Goal: Task Accomplishment & Management: Use online tool/utility

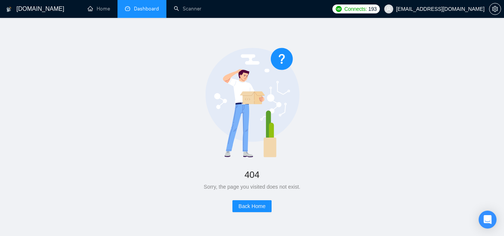
click at [154, 6] on link "Dashboard" at bounding box center [142, 9] width 34 height 6
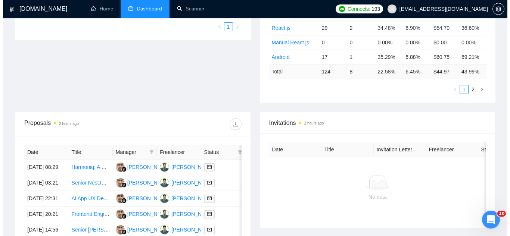
scroll to position [261, 0]
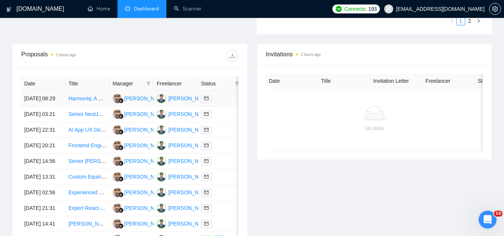
click at [87, 106] on td "Harmoniq: A Fully Browser-Based Collaborative AI DAW" at bounding box center [87, 99] width 44 height 16
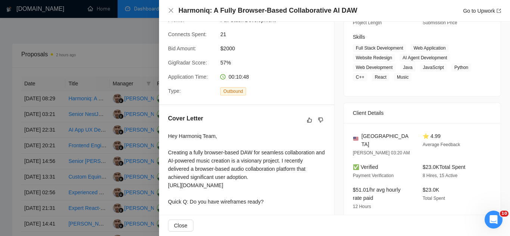
scroll to position [299, 0]
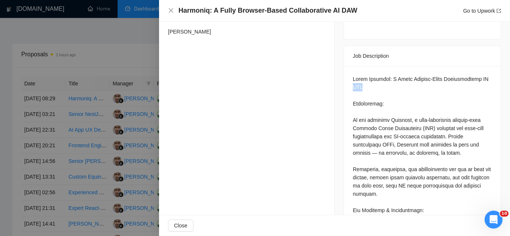
drag, startPoint x: 351, startPoint y: 78, endPoint x: 362, endPoint y: 75, distance: 12.0
copy div "DAW"
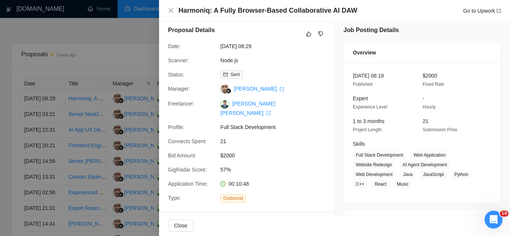
scroll to position [0, 0]
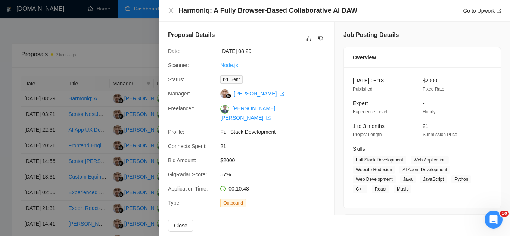
click at [233, 68] on link "Node.js" at bounding box center [229, 65] width 18 height 6
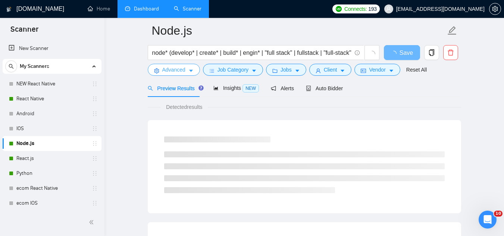
click at [182, 72] on span "Advanced" at bounding box center [173, 70] width 23 height 8
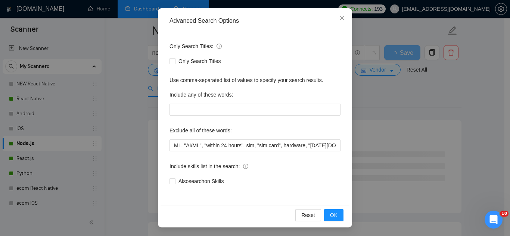
scroll to position [74, 0]
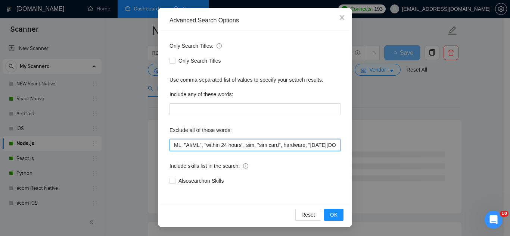
click at [172, 145] on input "ML, "AI/ML", "within 24 hours", sim, "sim card", hardware, "[DATE][DOMAIN_NAME]…" at bounding box center [254, 145] width 171 height 12
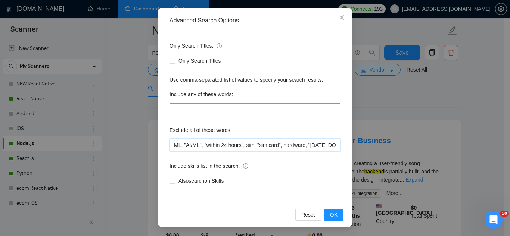
paste input "DAW"
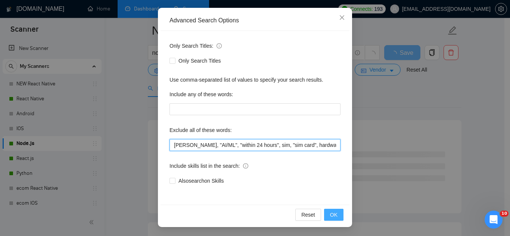
type input "[PERSON_NAME], "AI/ML", "within 24 hours", sim, "sim card", hardware, "[DATE][D…"
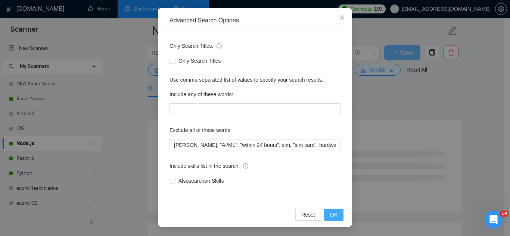
click at [330, 218] on span "OK" at bounding box center [333, 215] width 7 height 8
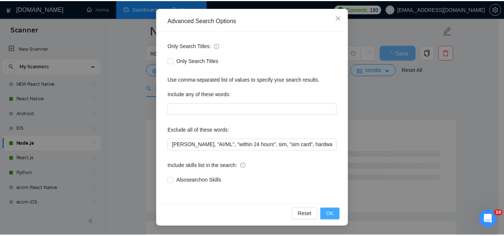
scroll to position [37, 0]
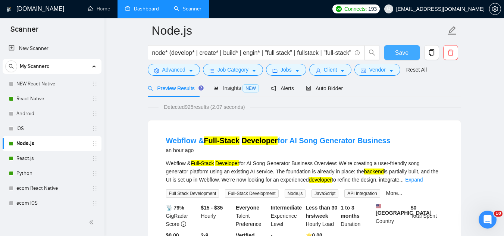
click at [399, 53] on span "Save" at bounding box center [401, 52] width 13 height 9
click at [145, 9] on link "Dashboard" at bounding box center [142, 9] width 34 height 6
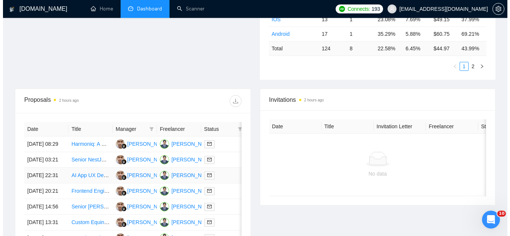
scroll to position [216, 0]
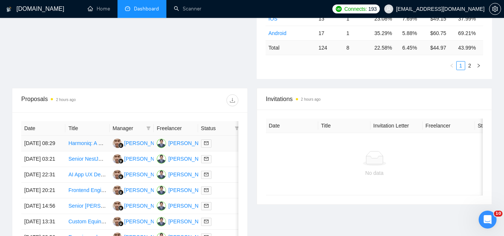
click at [94, 152] on td "Harmoniq: A Fully Browser-Based Collaborative AI DAW" at bounding box center [87, 144] width 44 height 16
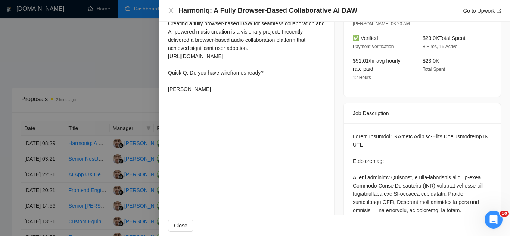
scroll to position [261, 0]
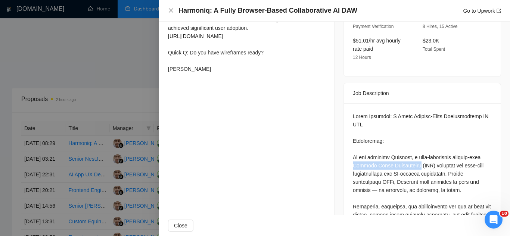
drag, startPoint x: 362, startPoint y: 156, endPoint x: 421, endPoint y: 156, distance: 59.0
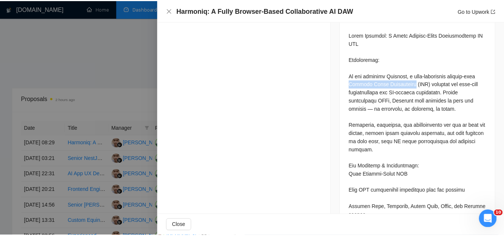
scroll to position [336, 0]
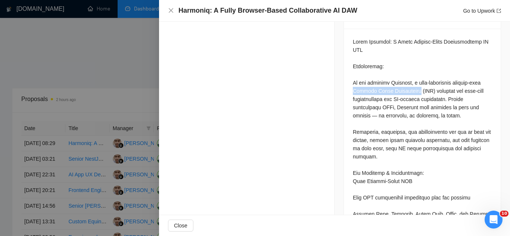
copy div "Digital Audio Workstation"
click at [127, 97] on div at bounding box center [255, 118] width 510 height 236
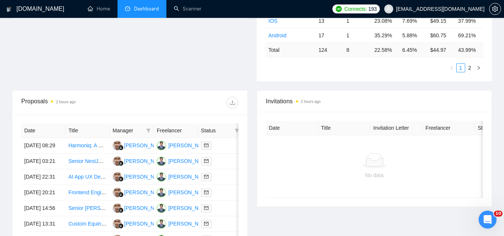
scroll to position [30, 0]
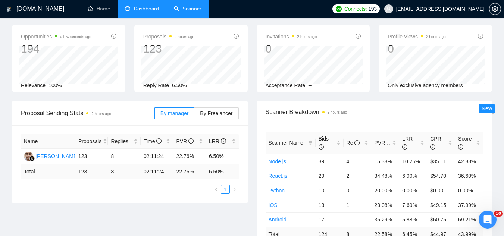
click at [190, 12] on link "Scanner" at bounding box center [188, 9] width 28 height 6
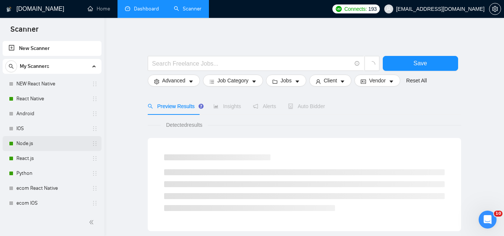
click at [43, 146] on link "Node.js" at bounding box center [51, 143] width 71 height 15
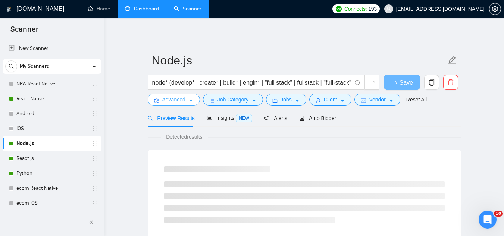
click at [172, 96] on span "Advanced" at bounding box center [173, 100] width 23 height 8
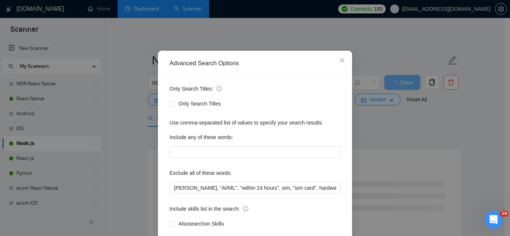
scroll to position [74, 0]
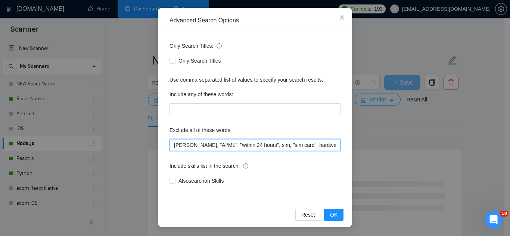
click at [171, 148] on input "[PERSON_NAME], "AI/ML", "within 24 hours", sim, "sim card", hardware, "[DATE][D…" at bounding box center [254, 145] width 171 height 12
paste input "Digital Audio Workstation"
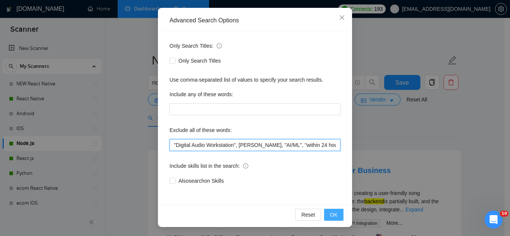
type input ""Digital Audio Workstation", [PERSON_NAME], "AI/ML", "within 24 hours", sim, "s…"
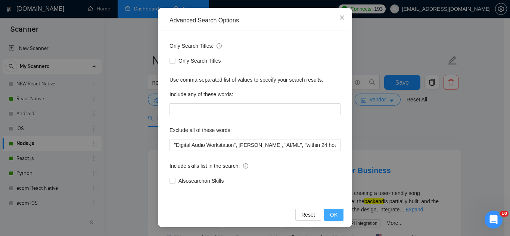
click at [330, 217] on span "OK" at bounding box center [333, 215] width 7 height 8
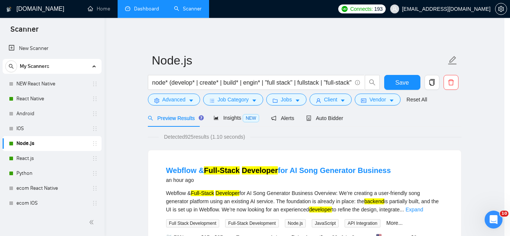
scroll to position [37, 0]
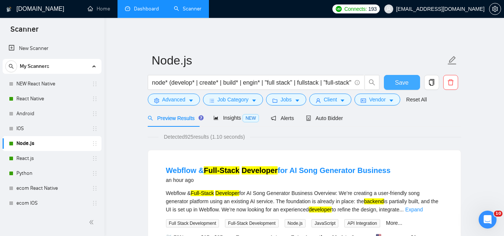
click at [410, 87] on button "Save" at bounding box center [402, 82] width 36 height 15
click at [66, 157] on link "React.js" at bounding box center [51, 158] width 71 height 15
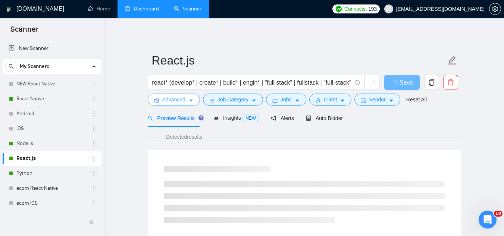
click at [178, 95] on button "Advanced" at bounding box center [174, 100] width 52 height 12
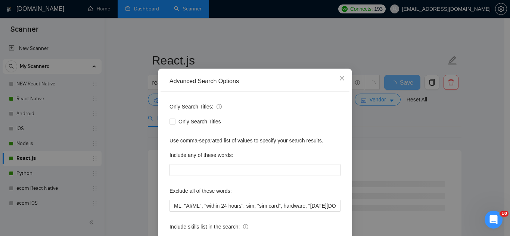
scroll to position [37, 0]
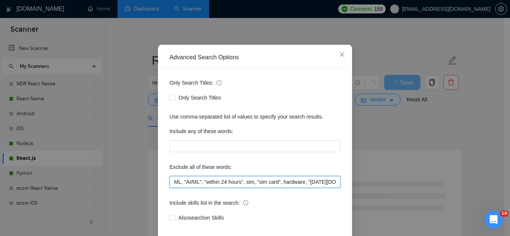
click at [171, 181] on input "ML, "AI/ML", "within 24 hours", sim, "sim card", hardware, "[DATE][DOMAIN_NAME]…" at bounding box center [254, 182] width 171 height 12
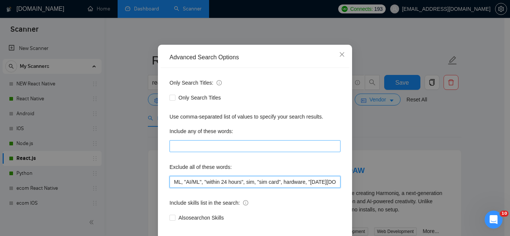
paste input ""Digital Audio Workstation", DAW,"
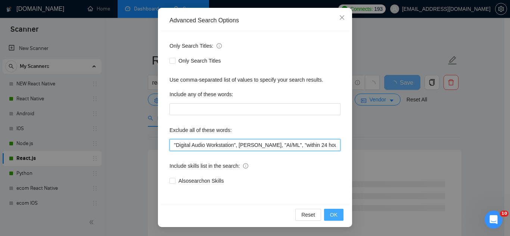
type input ""Digital Audio Workstation", [PERSON_NAME], "AI/ML", "within 24 hours", sim, "s…"
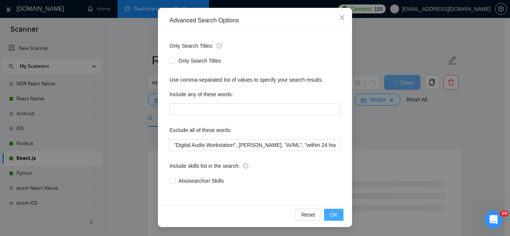
click at [331, 215] on span "OK" at bounding box center [333, 215] width 7 height 8
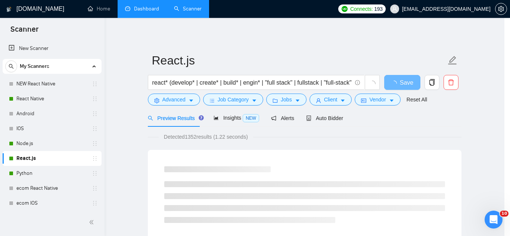
scroll to position [37, 0]
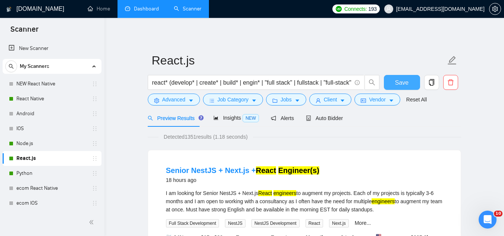
click at [396, 82] on span "Save" at bounding box center [401, 82] width 13 height 9
click at [54, 177] on link "Python" at bounding box center [51, 173] width 71 height 15
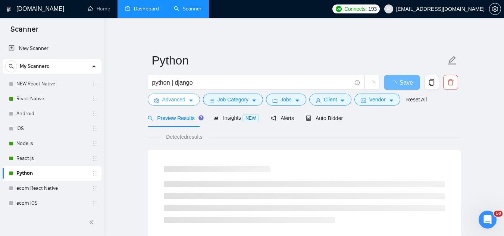
click at [174, 102] on span "Advanced" at bounding box center [173, 100] width 23 height 8
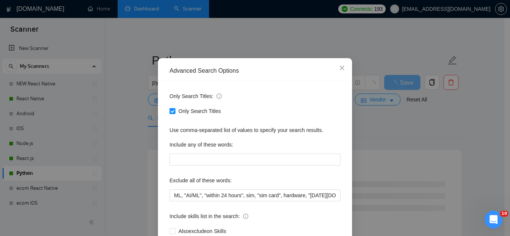
scroll to position [37, 0]
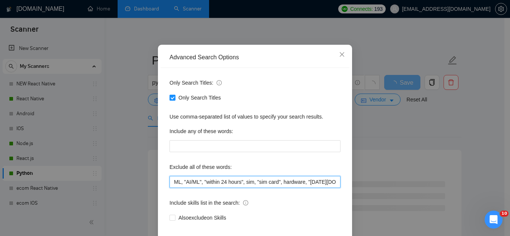
click at [169, 184] on input "ML, "AI/ML", "within 24 hours", sim, "sim card", hardware, "[DATE][DOMAIN_NAME]…" at bounding box center [254, 182] width 171 height 12
paste input ""Digital Audio Workstation", DAW,"
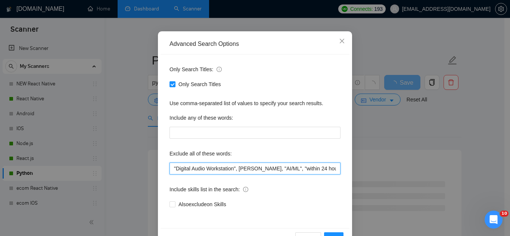
scroll to position [74, 0]
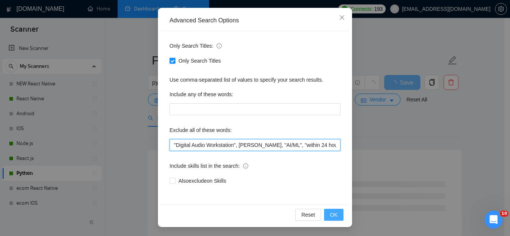
type input ""Digital Audio Workstation", [PERSON_NAME], "AI/ML", "within 24 hours", sim, "s…"
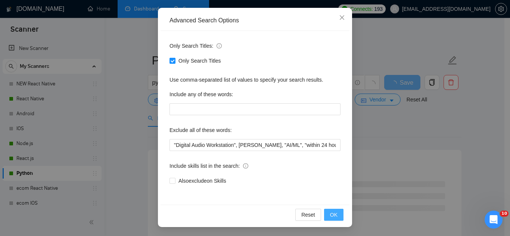
click at [327, 216] on button "OK" at bounding box center [333, 215] width 19 height 12
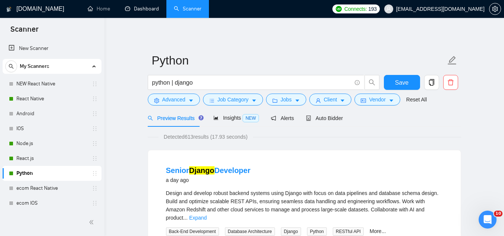
drag, startPoint x: 156, startPoint y: 5, endPoint x: 315, endPoint y: 47, distance: 164.1
click at [156, 6] on link "Dashboard" at bounding box center [142, 9] width 34 height 6
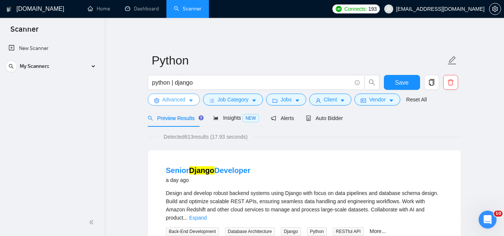
click at [178, 102] on span "Advanced" at bounding box center [173, 100] width 23 height 8
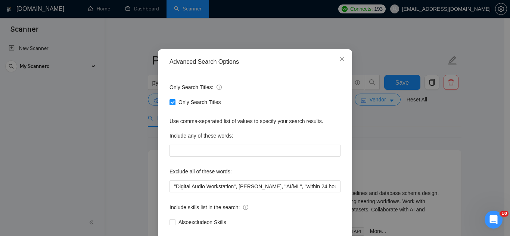
scroll to position [74, 0]
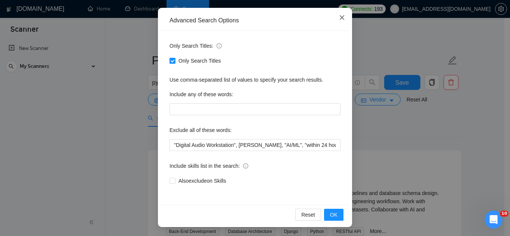
click at [335, 22] on span "Close" at bounding box center [342, 18] width 20 height 20
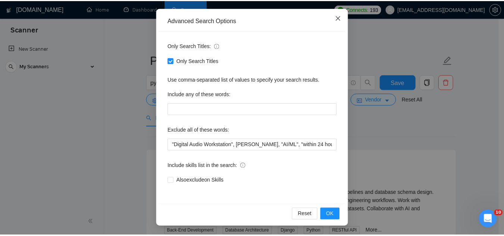
scroll to position [37, 0]
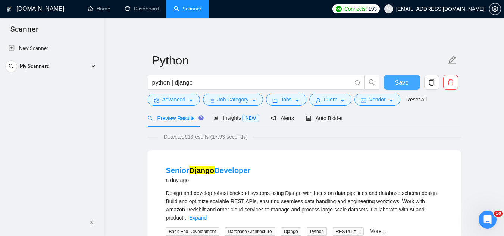
click at [400, 83] on span "Save" at bounding box center [401, 82] width 13 height 9
click at [85, 71] on div "My Scanners" at bounding box center [52, 66] width 94 height 15
